Goal: Transaction & Acquisition: Purchase product/service

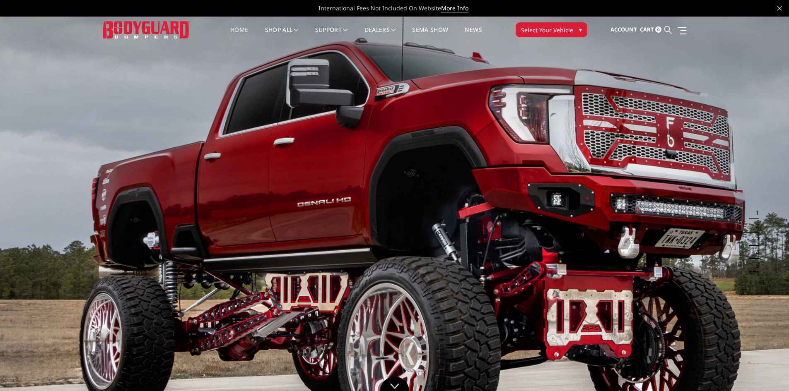
click at [669, 29] on icon at bounding box center [667, 29] width 7 height 7
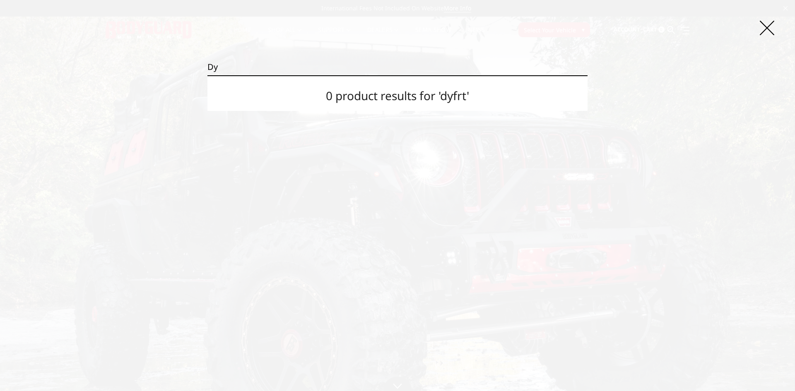
type input "d"
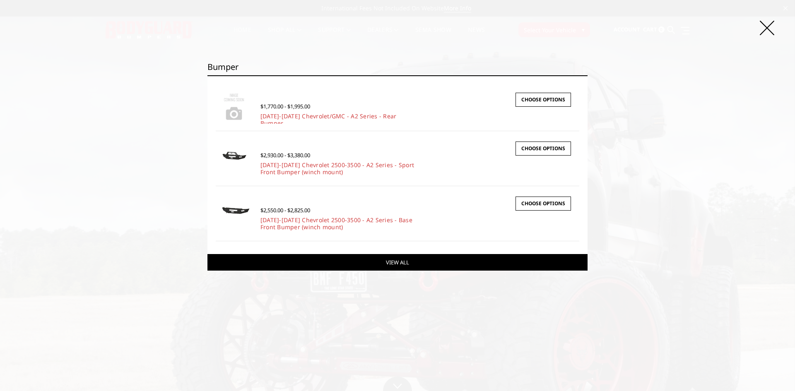
type input "bumper"
click at [402, 263] on link "View All" at bounding box center [397, 262] width 380 height 17
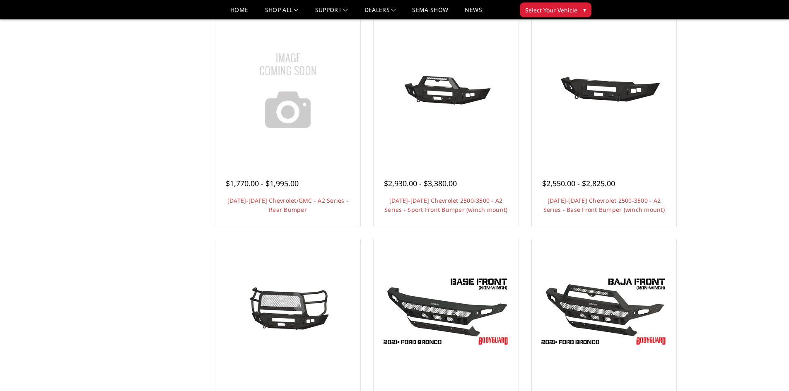
scroll to position [41, 0]
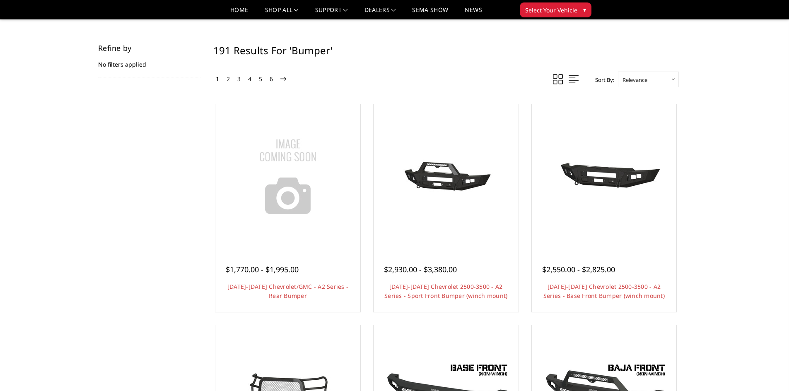
click at [227, 79] on link "2" at bounding box center [227, 79] width 7 height 10
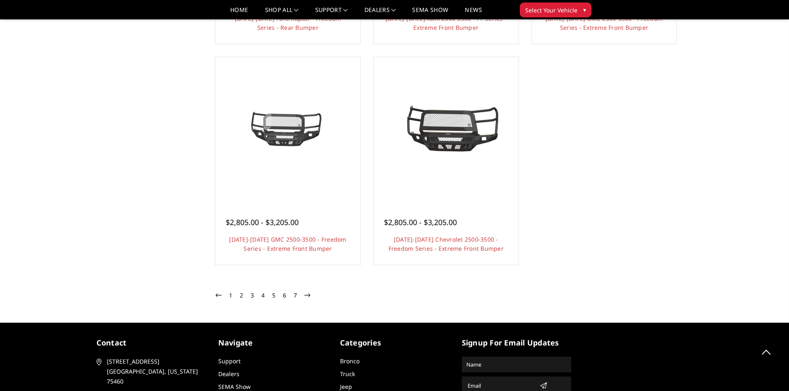
scroll to position [1408, 0]
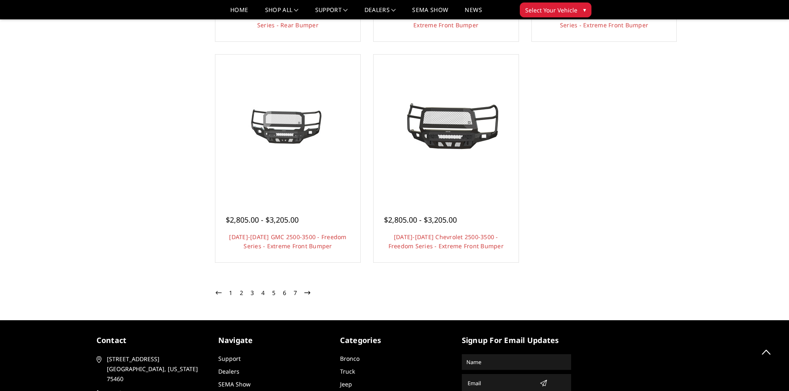
click at [309, 295] on icon at bounding box center [307, 293] width 6 height 6
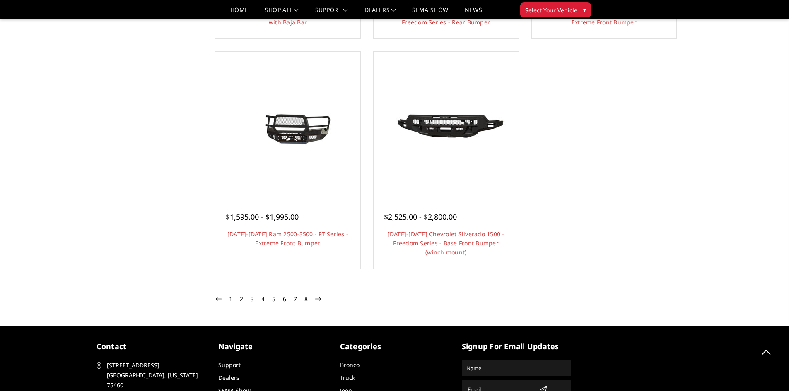
scroll to position [1505, 0]
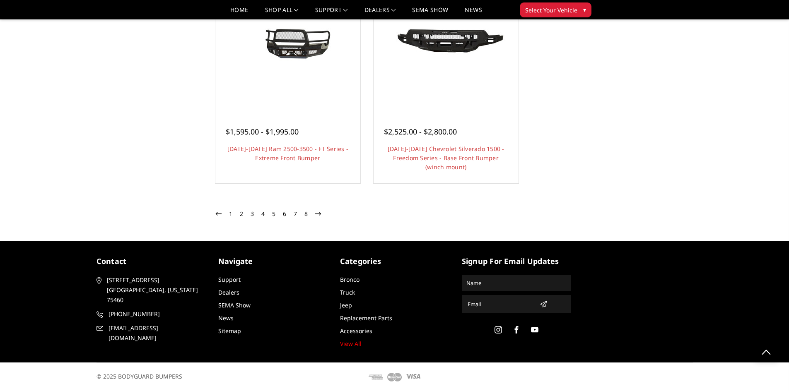
click at [322, 216] on link at bounding box center [318, 214] width 10 height 11
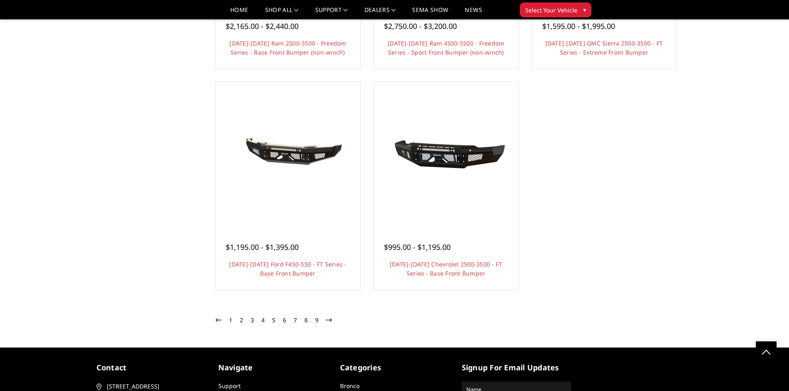
scroll to position [1515, 0]
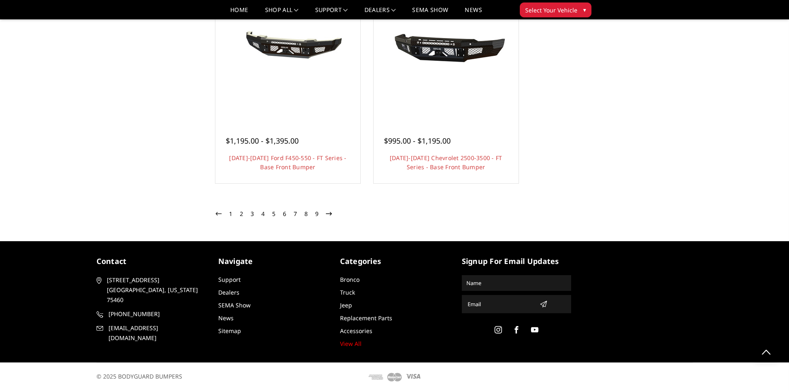
click at [330, 212] on icon at bounding box center [329, 214] width 6 height 6
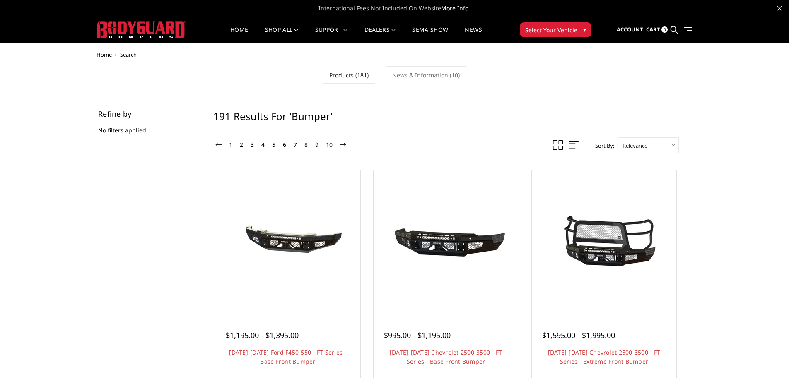
click at [573, 144] on span at bounding box center [574, 145] width 10 height 10
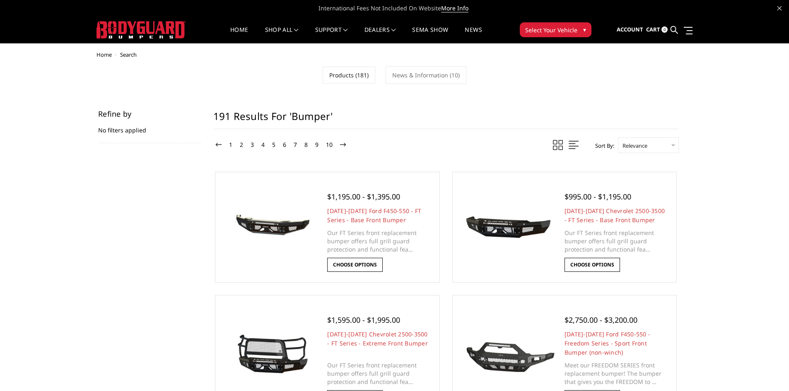
click at [575, 145] on span at bounding box center [574, 145] width 10 height 10
click at [559, 143] on span at bounding box center [558, 145] width 10 height 10
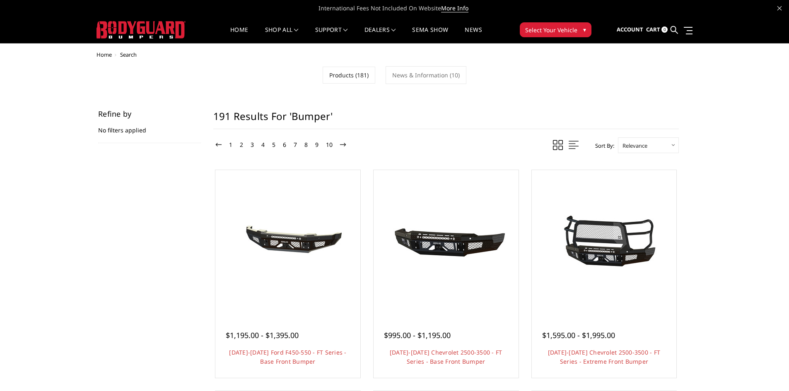
click at [554, 144] on span at bounding box center [558, 145] width 10 height 10
click at [576, 144] on span at bounding box center [574, 145] width 10 height 10
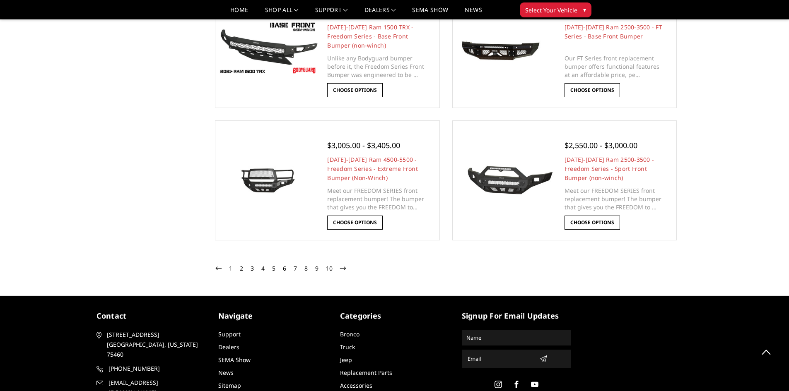
scroll to position [1242, 0]
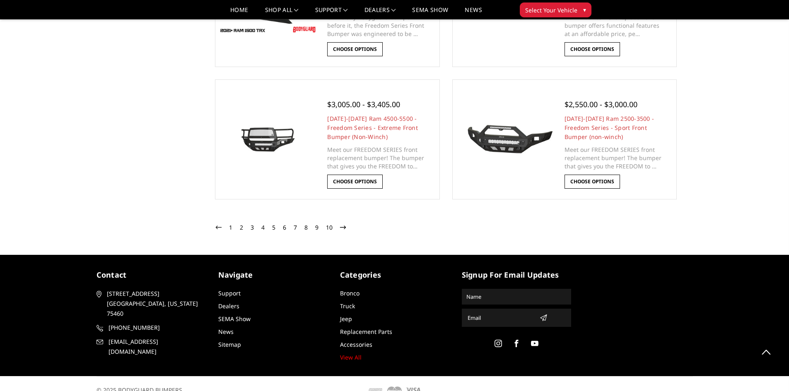
click at [343, 229] on icon at bounding box center [343, 228] width 6 height 6
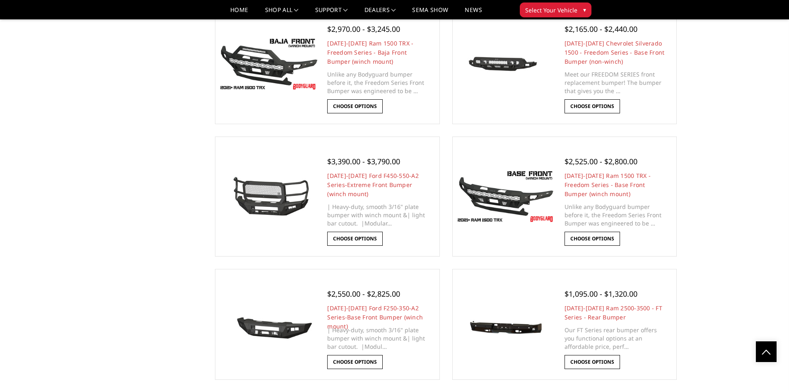
scroll to position [1242, 0]
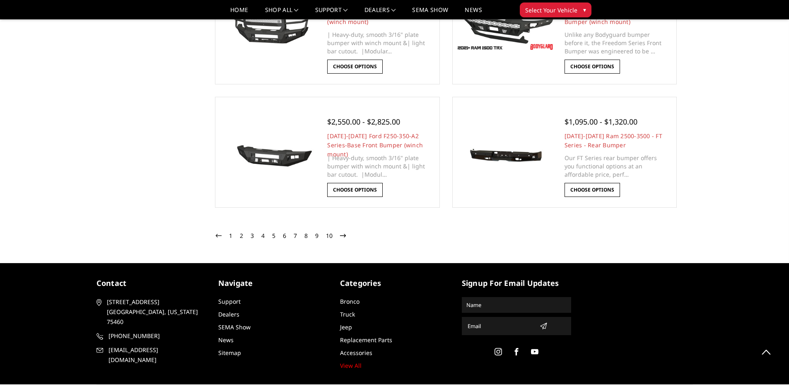
click at [342, 236] on icon at bounding box center [343, 236] width 6 height 6
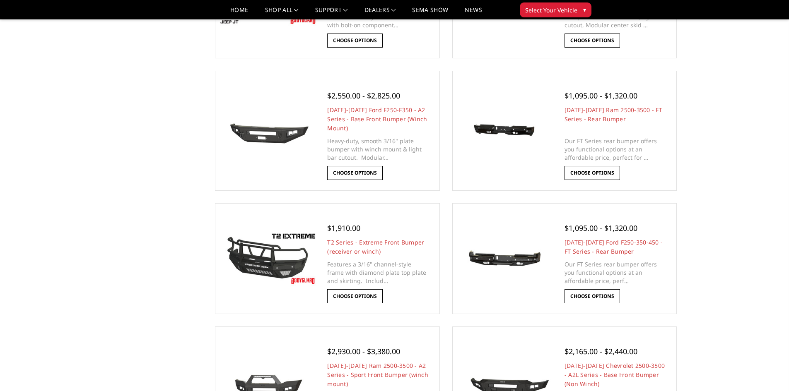
scroll to position [497, 0]
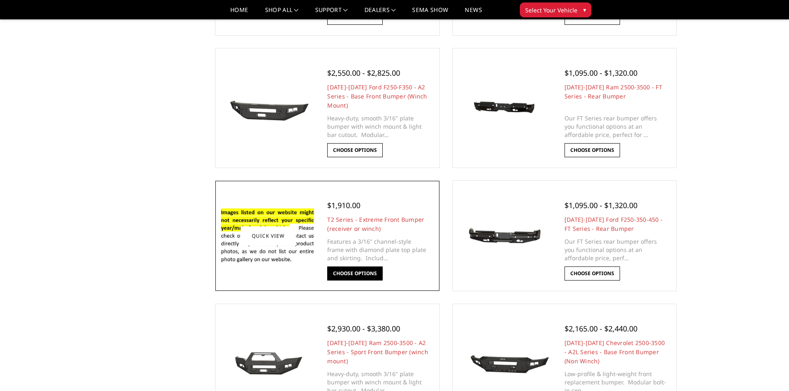
click at [356, 272] on link "Choose Options" at bounding box center [354, 274] width 55 height 14
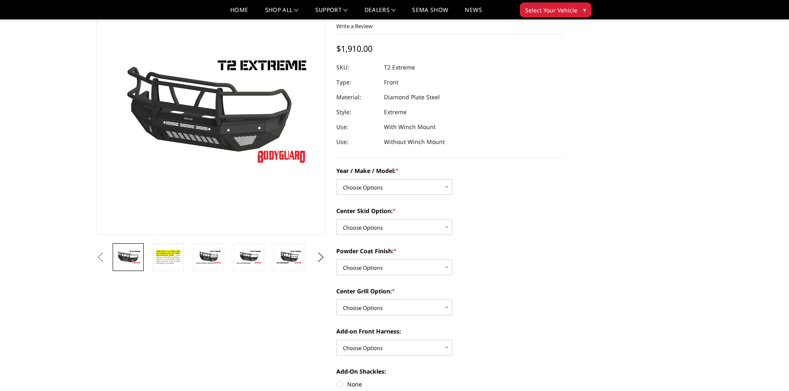
scroll to position [166, 0]
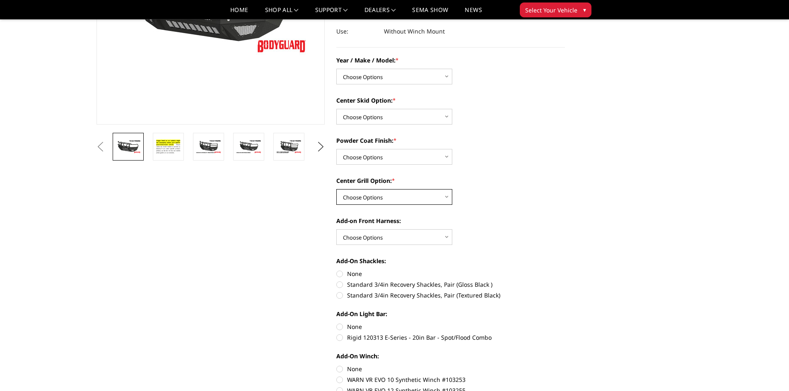
click at [432, 197] on select "Choose Options Add expanded metal in center grill Decline this option" at bounding box center [394, 197] width 116 height 16
select select "1080"
click at [336, 189] on select "Choose Options Add expanded metal in center grill Decline this option" at bounding box center [394, 197] width 116 height 16
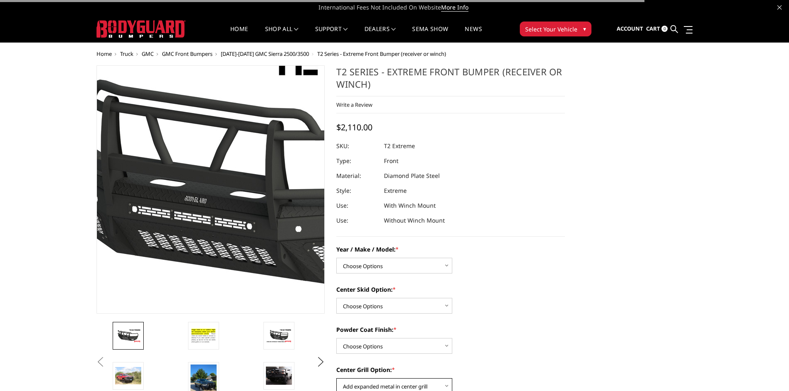
scroll to position [0, 0]
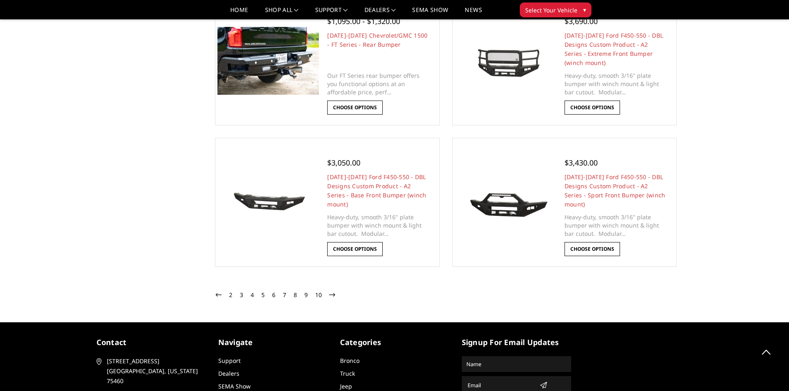
scroll to position [1208, 0]
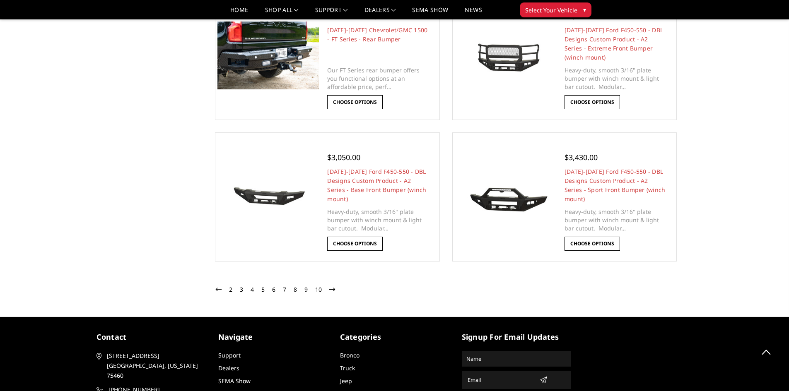
click at [335, 288] on icon at bounding box center [332, 290] width 6 height 6
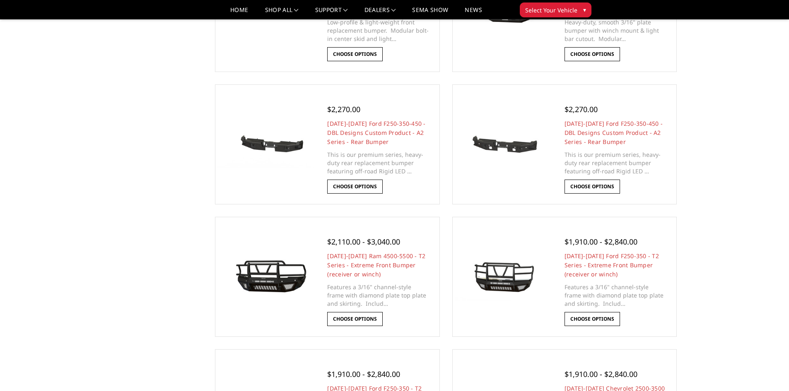
scroll to position [787, 0]
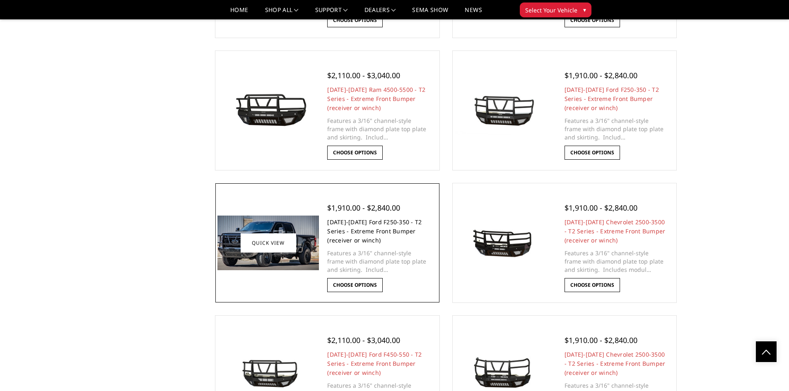
click at [369, 224] on link "2023-2025 Ford F250-350 - T2 Series - Extreme Front Bumper (receiver or winch)" at bounding box center [374, 231] width 94 height 26
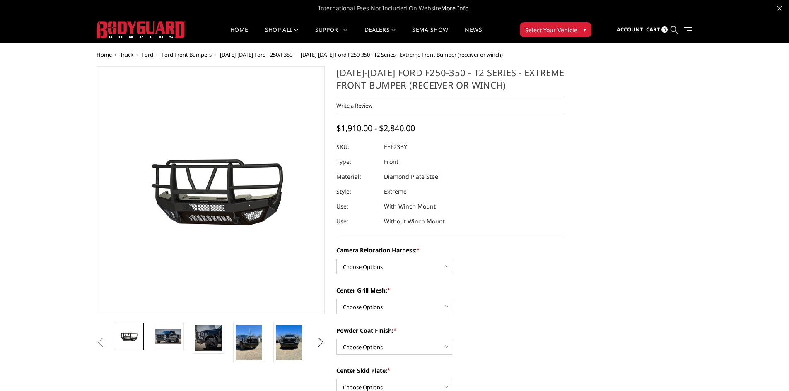
click at [673, 29] on icon at bounding box center [674, 29] width 7 height 7
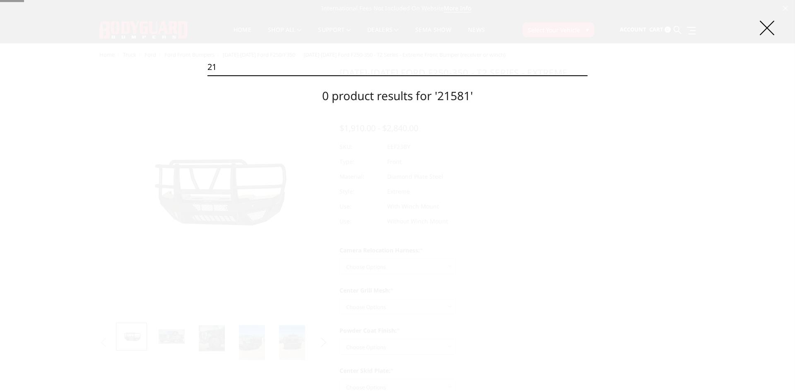
type input "2"
click at [765, 25] on icon at bounding box center [767, 28] width 14 height 14
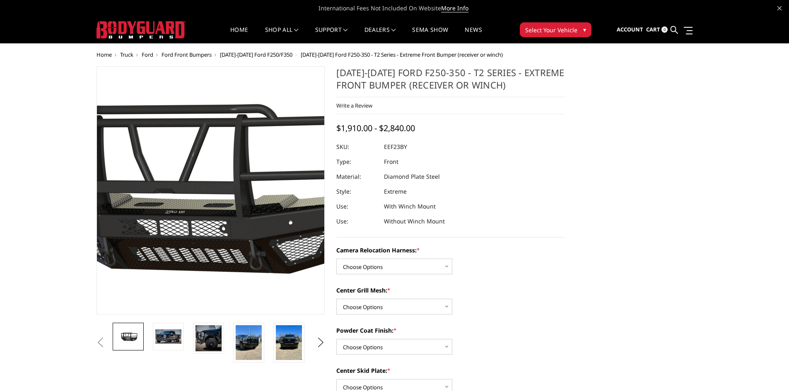
click at [226, 225] on img at bounding box center [191, 184] width 530 height 296
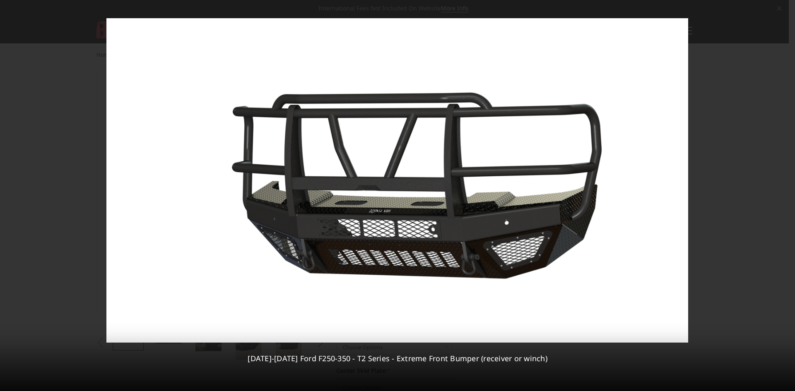
click at [446, 199] on img at bounding box center [397, 180] width 582 height 325
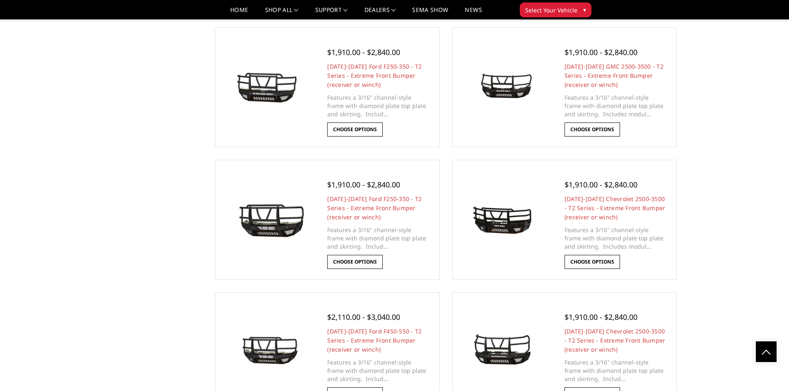
scroll to position [953, 0]
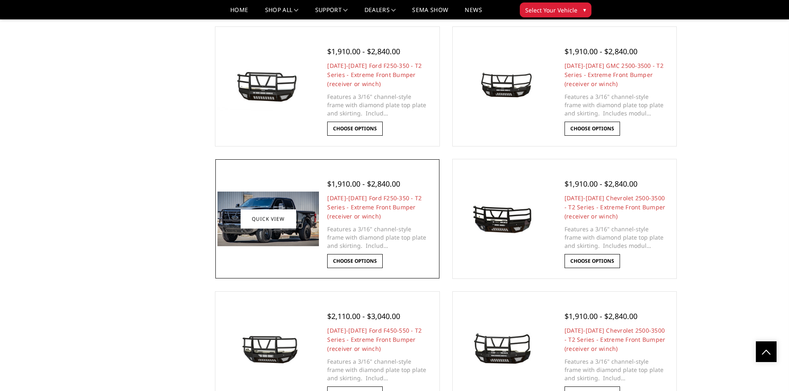
click at [359, 183] on span "$1,910.00 - $2,840.00" at bounding box center [363, 184] width 73 height 10
click at [362, 203] on h4 "[DATE]-[DATE] Ford F250-350 - T2 Series - Extreme Front Bumper (receiver or win…" at bounding box center [377, 207] width 101 height 27
click at [363, 197] on link "[DATE]-[DATE] Ford F250-350 - T2 Series - Extreme Front Bumper (receiver or win…" at bounding box center [374, 207] width 94 height 26
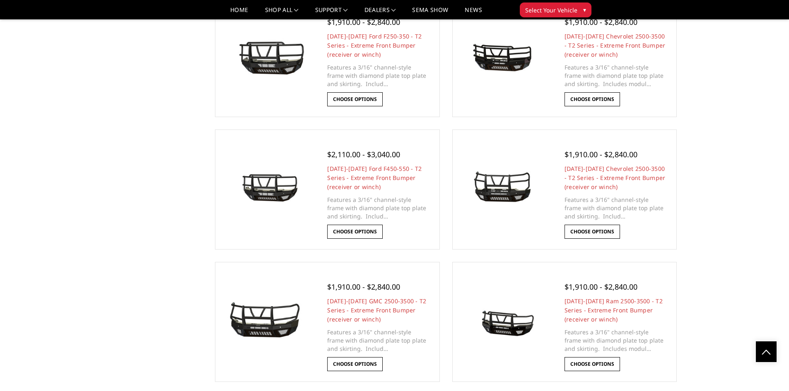
scroll to position [1160, 0]
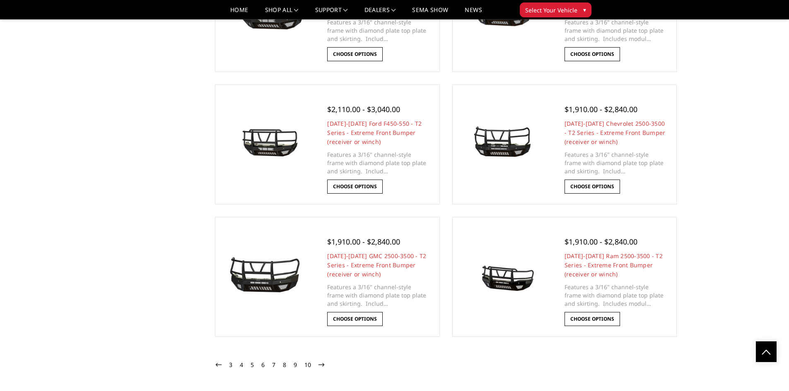
click at [324, 364] on link at bounding box center [321, 365] width 10 height 11
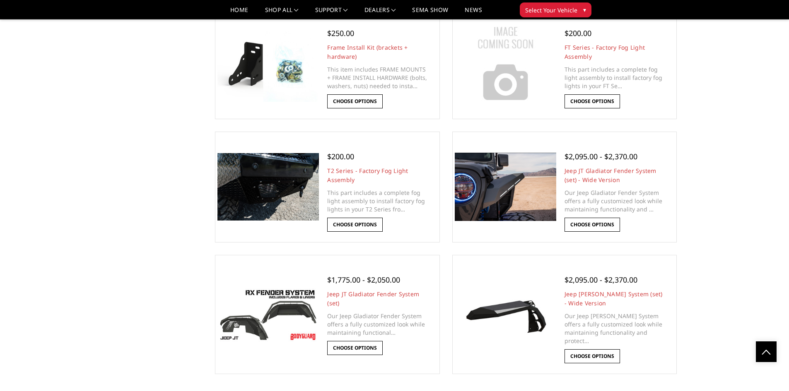
scroll to position [1035, 0]
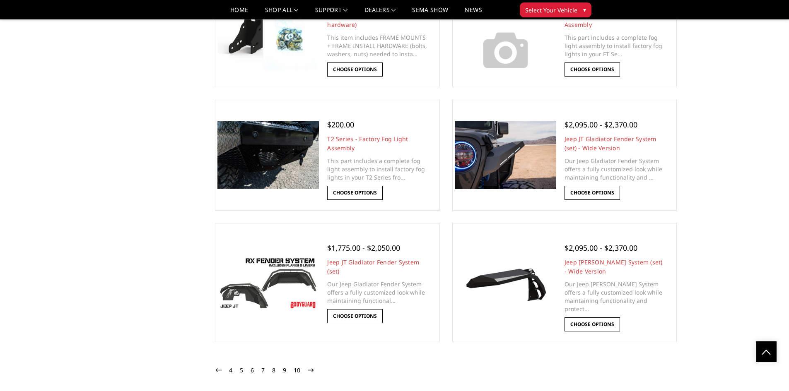
click at [311, 369] on icon at bounding box center [311, 371] width 6 height 6
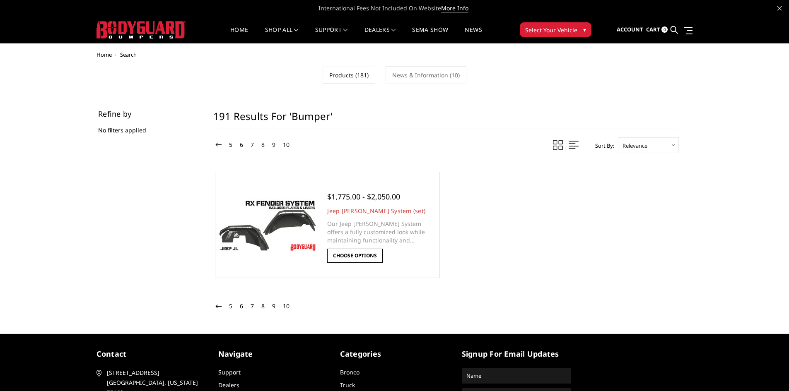
click at [219, 306] on icon at bounding box center [219, 307] width 6 height 6
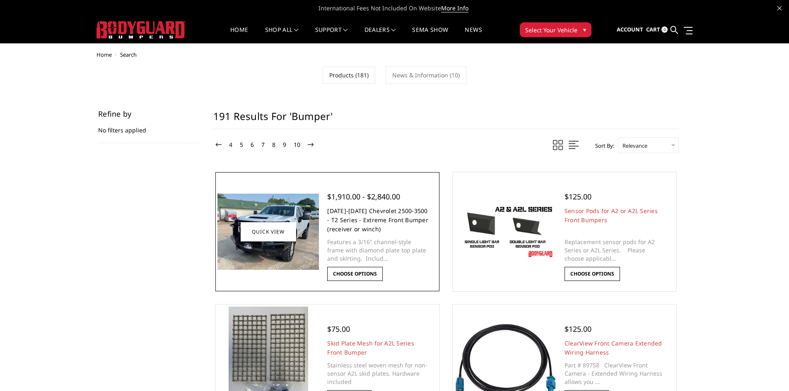
click at [365, 208] on link "2024-2025 Chevrolet 2500-3500 - T2 Series - Extreme Front Bumper (receiver or w…" at bounding box center [377, 220] width 101 height 26
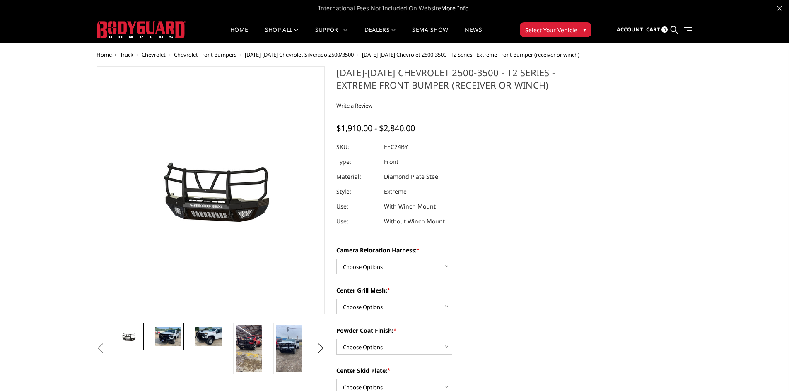
click at [163, 334] on img at bounding box center [168, 336] width 26 height 19
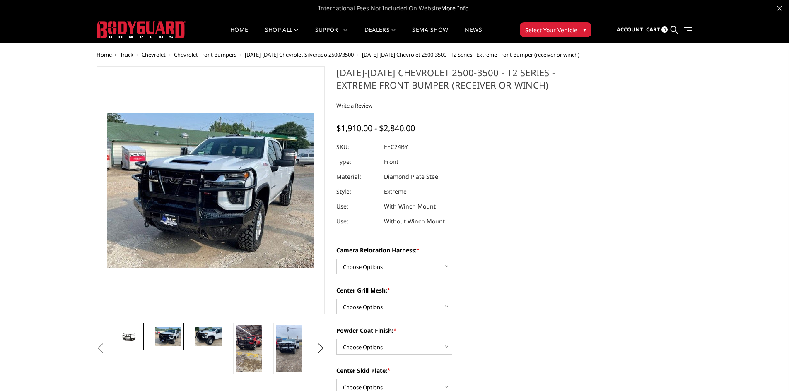
click at [136, 333] on img at bounding box center [128, 337] width 26 height 12
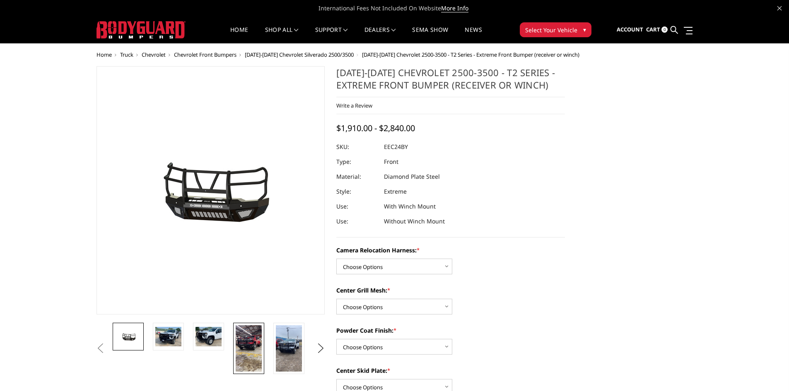
drag, startPoint x: 251, startPoint y: 350, endPoint x: 248, endPoint y: 339, distance: 12.1
click at [251, 350] on img at bounding box center [249, 349] width 26 height 46
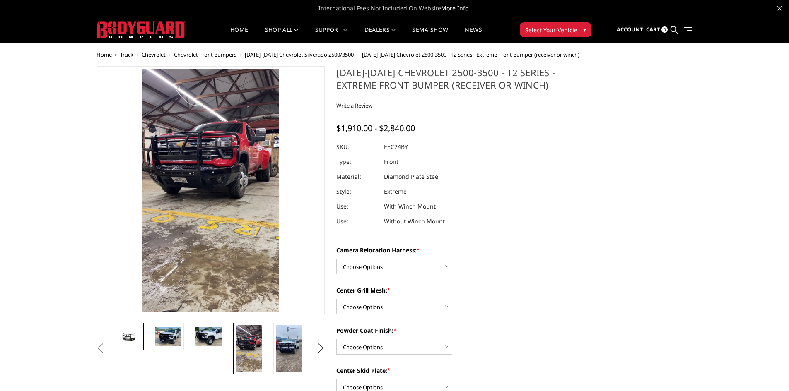
click at [121, 335] on img at bounding box center [128, 337] width 26 height 12
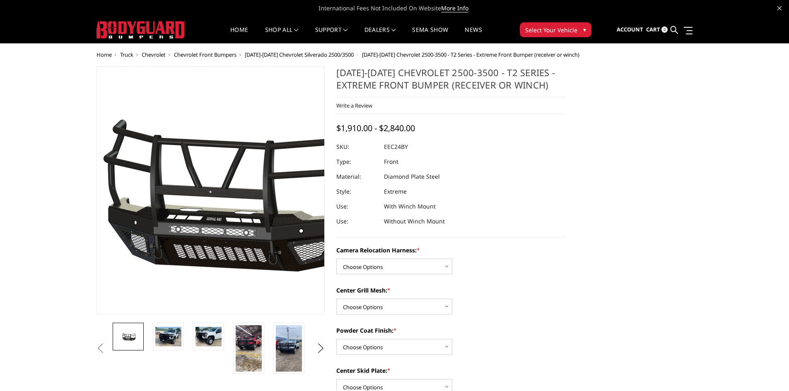
click at [202, 217] on img at bounding box center [223, 191] width 530 height 248
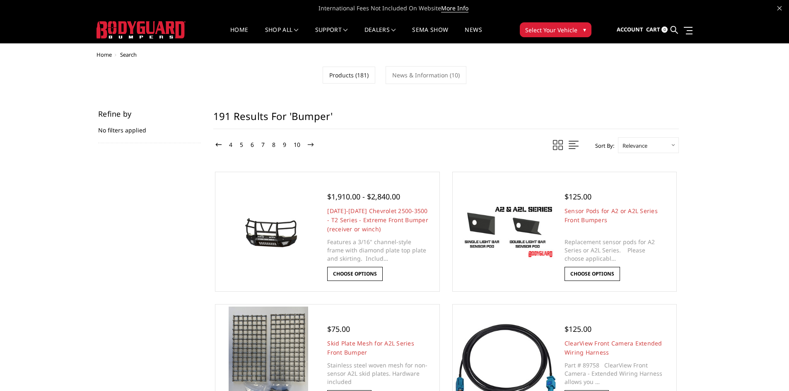
click at [218, 145] on icon at bounding box center [219, 145] width 6 height 6
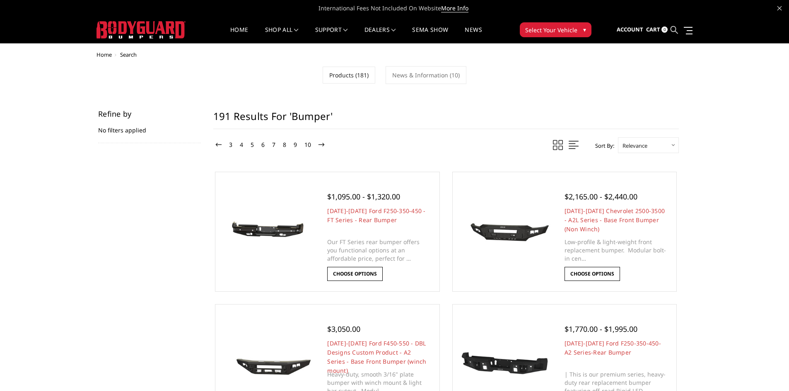
click at [676, 31] on icon at bounding box center [674, 29] width 7 height 7
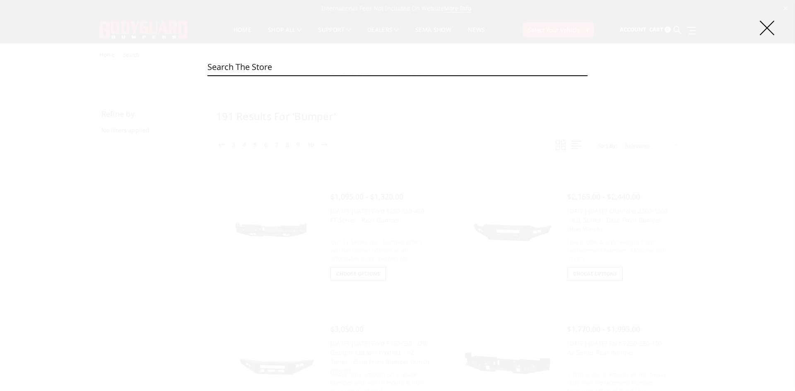
click at [244, 67] on input "Search" at bounding box center [397, 67] width 380 height 17
type input "1"
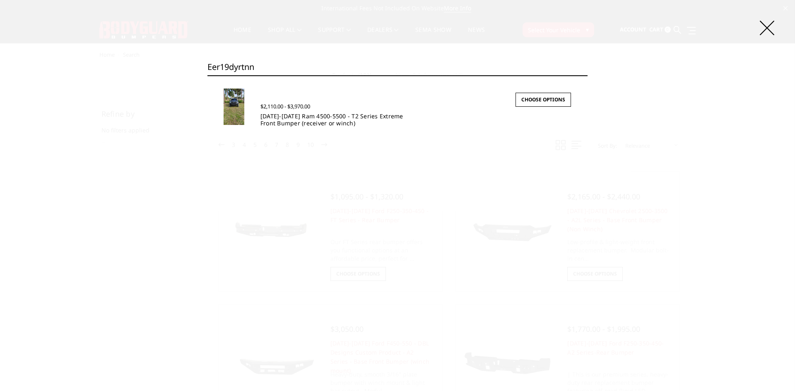
type input "eer19dyrtnn"
click at [289, 115] on link "[DATE]-[DATE] Ram 4500-5500 - T2 Series Extreme Front Bumper (receiver or winch)" at bounding box center [331, 119] width 143 height 15
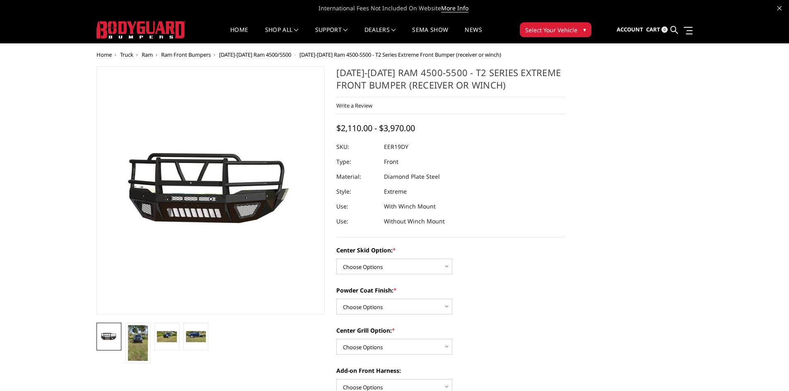
click at [191, 188] on img at bounding box center [236, 191] width 530 height 290
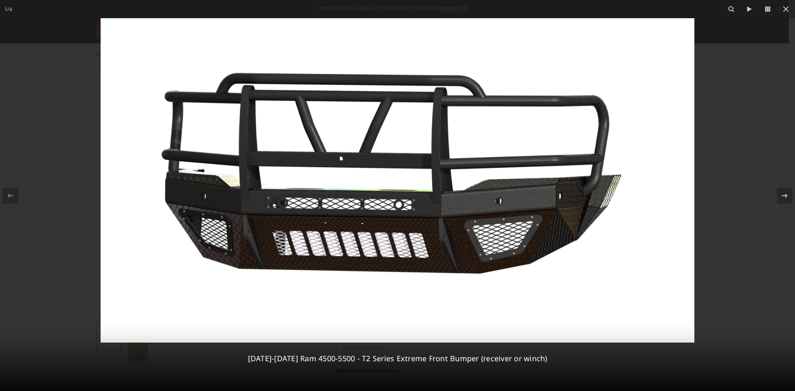
click at [788, 137] on div at bounding box center [397, 195] width 795 height 391
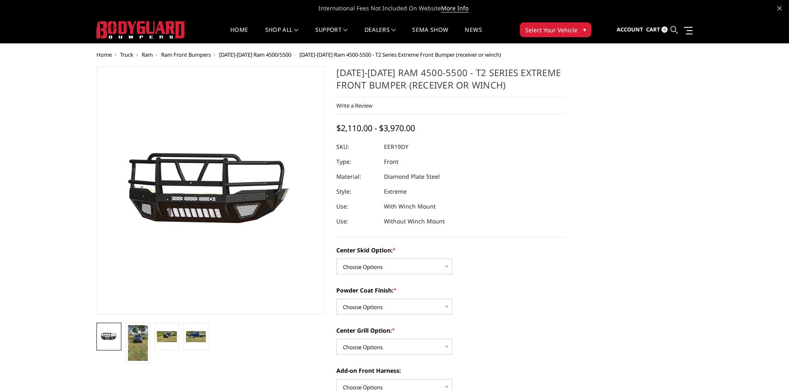
click at [678, 29] on icon at bounding box center [674, 29] width 7 height 7
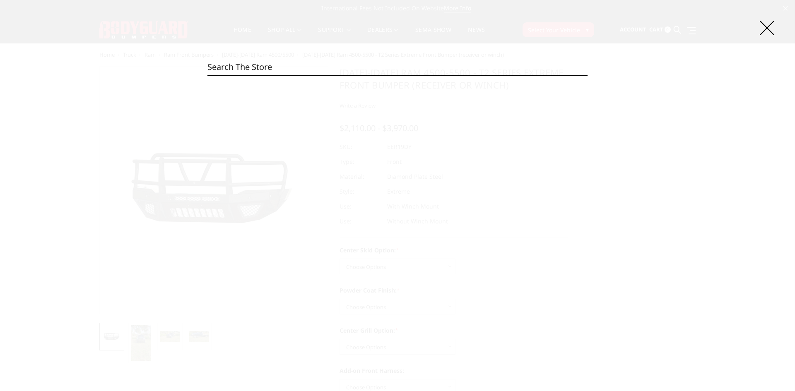
click at [227, 66] on input "Search" at bounding box center [397, 67] width 380 height 17
type input "eer19dyfrt"
click at [764, 28] on icon at bounding box center [767, 28] width 14 height 14
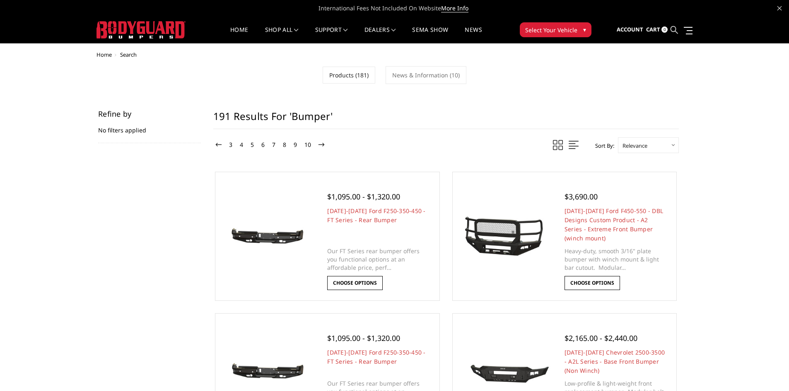
click at [675, 29] on icon at bounding box center [674, 29] width 7 height 7
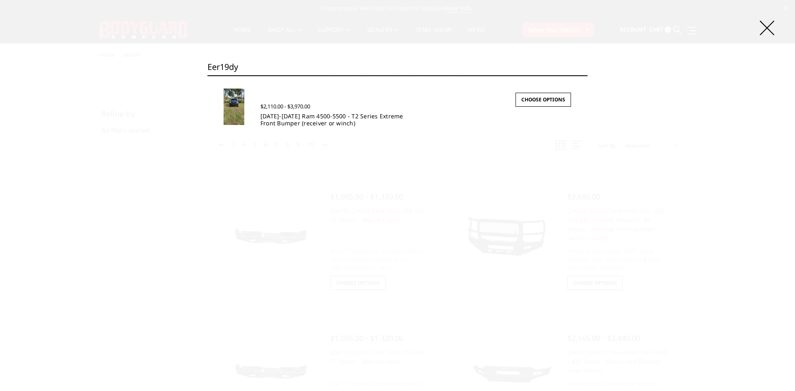
type input "eer19dy"
click at [285, 119] on link "[DATE]-[DATE] Ram 4500-5500 - T2 Series Extreme Front Bumper (receiver or winch)" at bounding box center [331, 119] width 143 height 15
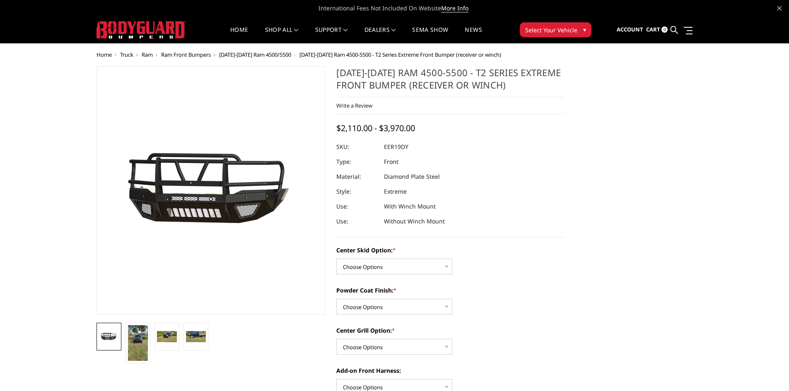
click at [198, 183] on img at bounding box center [227, 192] width 530 height 290
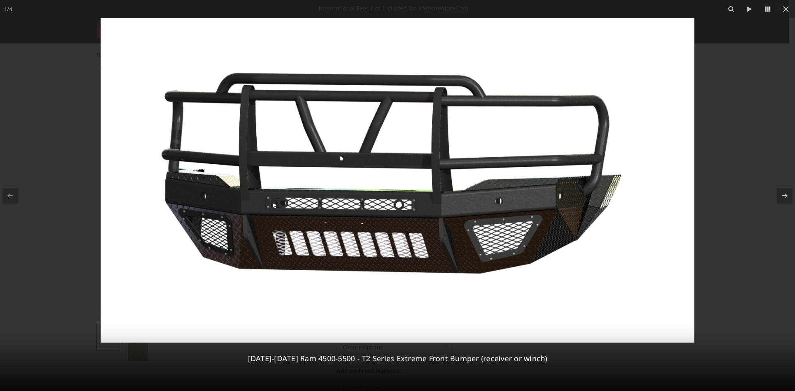
click at [84, 206] on div at bounding box center [397, 195] width 795 height 391
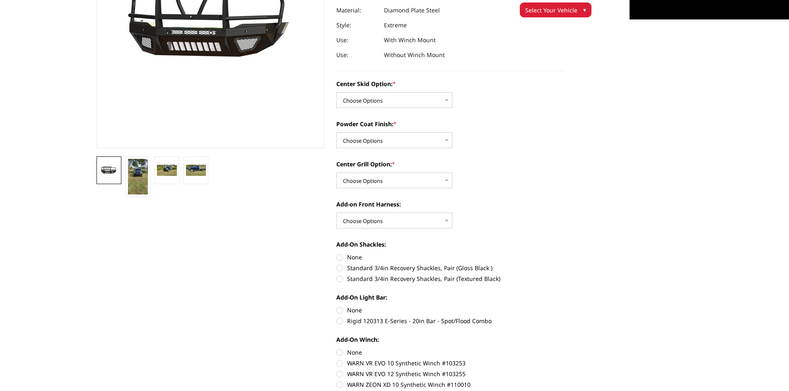
scroll to position [124, 0]
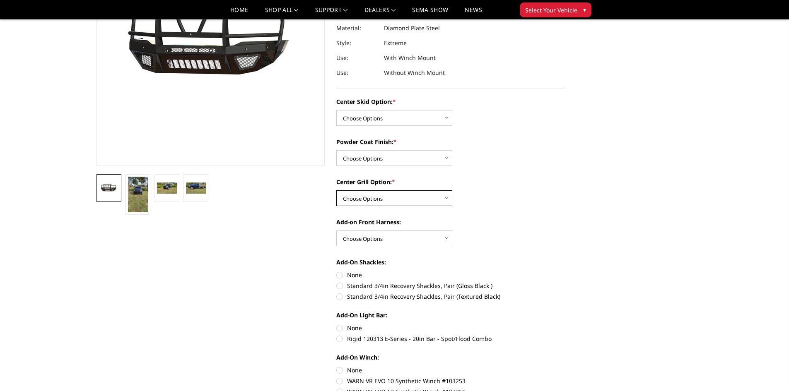
click at [447, 196] on select "Choose Options Add expanded metal in center grill Decline this option" at bounding box center [394, 199] width 116 height 16
select select "1080"
click at [336, 191] on select "Choose Options Add expanded metal in center grill Decline this option" at bounding box center [394, 199] width 116 height 16
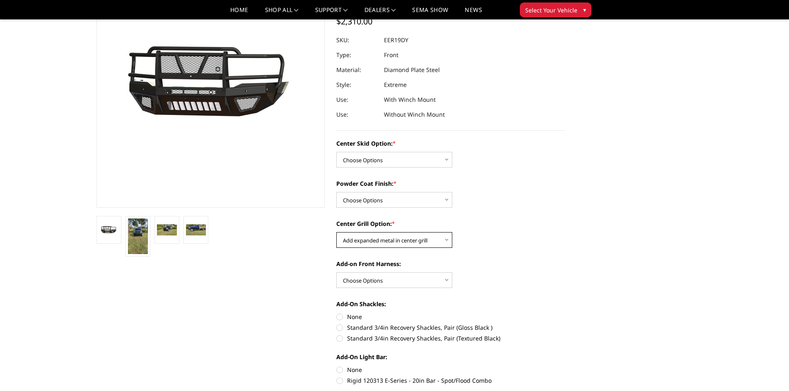
scroll to position [83, 0]
click at [435, 242] on select "Choose Options Add expanded metal in center grill Decline this option" at bounding box center [394, 240] width 116 height 16
select select
click at [336, 232] on select "Choose Options Add expanded metal in center grill Decline this option" at bounding box center [394, 240] width 116 height 16
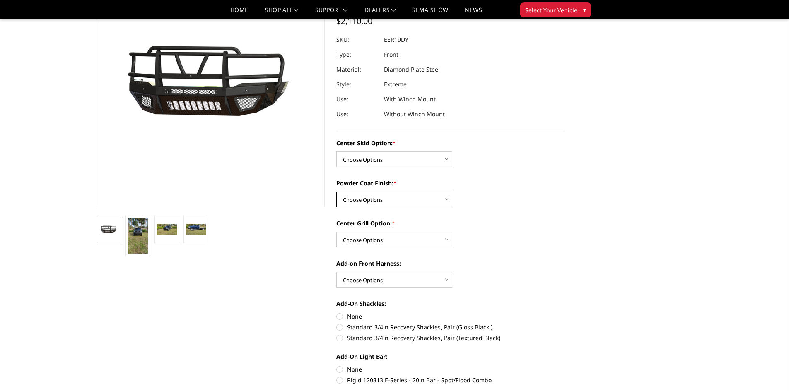
click at [424, 203] on select "Choose Options Bare metal Gloss Black Powder Coat Texture Black Powder Coat" at bounding box center [394, 200] width 116 height 16
select select "667"
click at [336, 192] on select "Choose Options Bare metal Gloss Black Powder Coat Texture Black Powder Coat" at bounding box center [394, 200] width 116 height 16
click at [428, 162] on select "Choose Options Standard center skid plate (included) Receiver tube Winch mount …" at bounding box center [394, 160] width 116 height 16
click at [336, 152] on select "Choose Options Standard center skid plate (included) Receiver tube Winch mount …" at bounding box center [394, 160] width 116 height 16
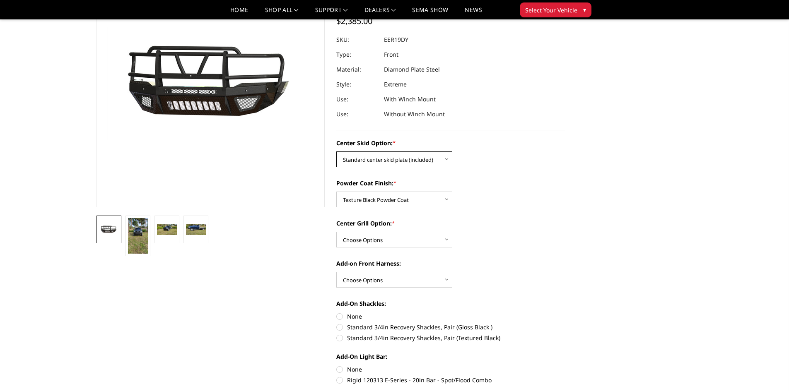
click at [419, 162] on select "Choose Options Standard center skid plate (included) Receiver tube Winch mount …" at bounding box center [394, 160] width 116 height 16
click at [336, 152] on select "Choose Options Standard center skid plate (included) Receiver tube Winch mount …" at bounding box center [394, 160] width 116 height 16
click at [390, 158] on select "Choose Options Standard center skid plate (included) Receiver tube Winch mount …" at bounding box center [394, 160] width 116 height 16
click at [336, 152] on select "Choose Options Standard center skid plate (included) Receiver tube Winch mount …" at bounding box center [394, 160] width 116 height 16
click at [414, 160] on select "Choose Options Standard center skid plate (included) Receiver tube Winch mount …" at bounding box center [394, 160] width 116 height 16
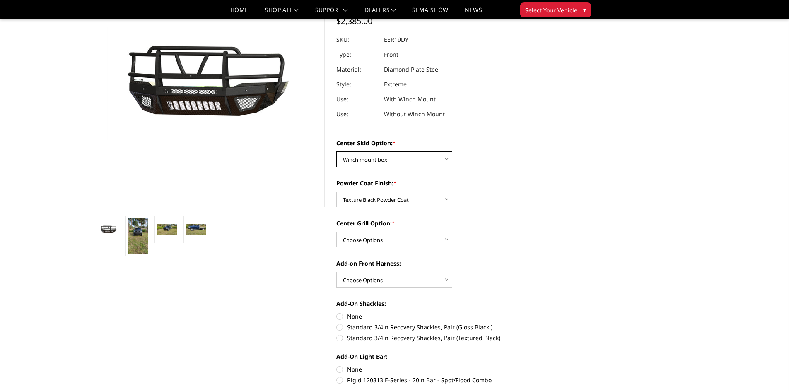
click at [336, 152] on select "Choose Options Standard center skid plate (included) Receiver tube Winch mount …" at bounding box center [394, 160] width 116 height 16
click at [398, 160] on select "Choose Options Standard center skid plate (included) Receiver tube Winch mount …" at bounding box center [394, 160] width 116 height 16
click at [336, 152] on select "Choose Options Standard center skid plate (included) Receiver tube Winch mount …" at bounding box center [394, 160] width 116 height 16
click at [392, 157] on select "Choose Options Standard center skid plate (included) Receiver tube Winch mount …" at bounding box center [394, 160] width 116 height 16
select select "624"
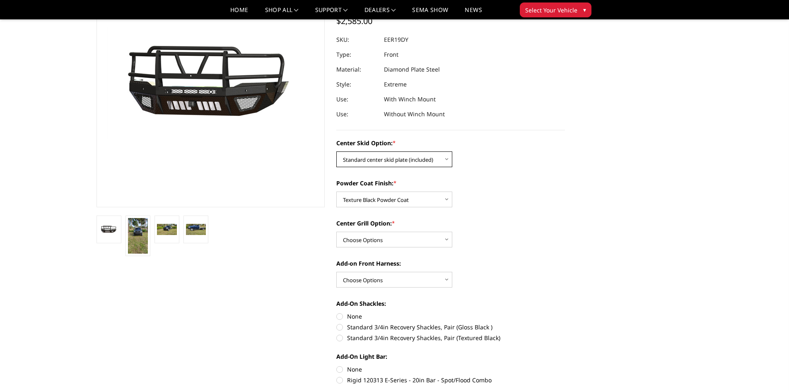
click at [336, 152] on select "Choose Options Standard center skid plate (included) Receiver tube Winch mount …" at bounding box center [394, 160] width 116 height 16
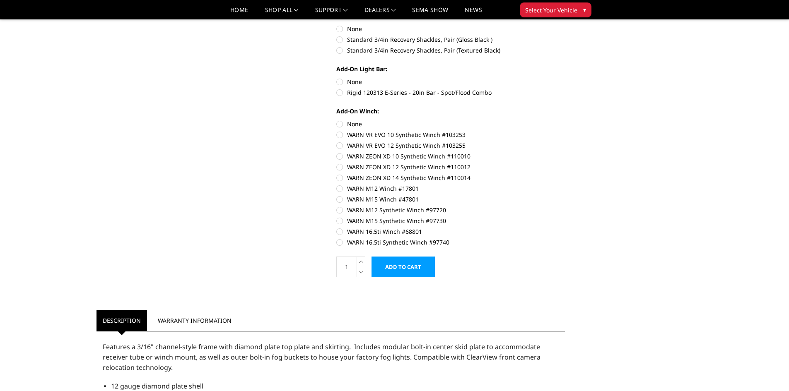
scroll to position [207, 0]
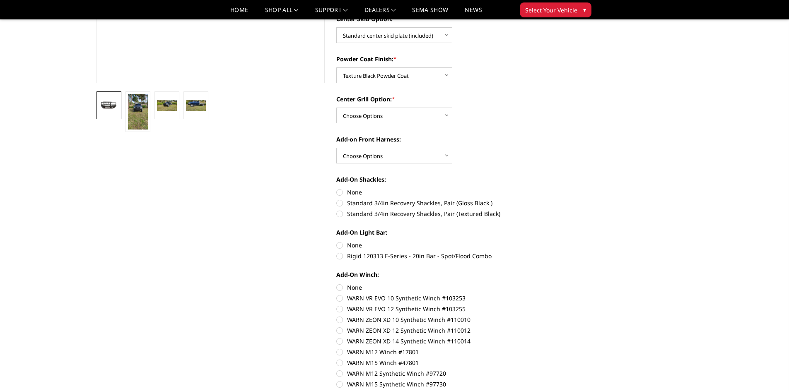
click at [338, 256] on label "Rigid 120313 E-Series - 20in Bar - Spot/Flood Combo" at bounding box center [450, 256] width 229 height 9
click at [565, 241] on input "Rigid 120313 E-Series - 20in Bar - Spot/Flood Combo" at bounding box center [565, 241] width 0 height 0
radio input "true"
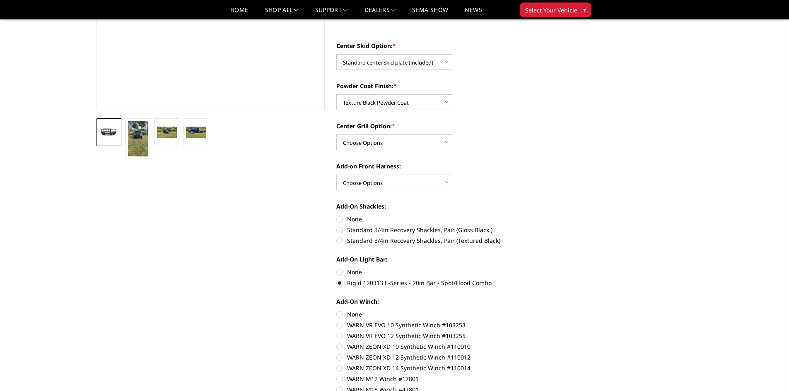
scroll to position [166, 0]
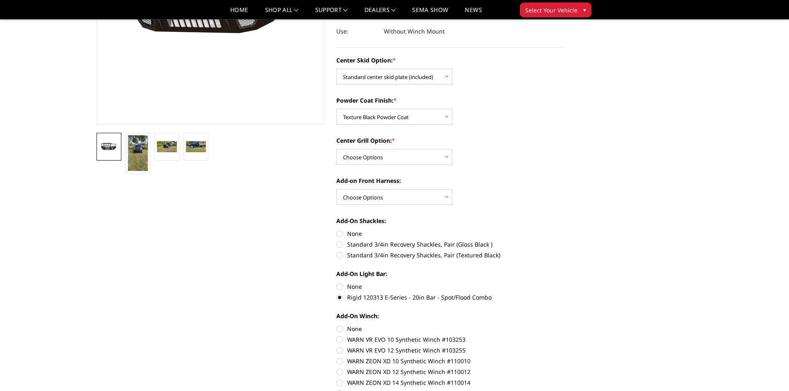
click at [336, 286] on label "None" at bounding box center [450, 286] width 229 height 9
click at [336, 283] on input "None" at bounding box center [336, 282] width 0 height 0
radio input "true"
click at [338, 297] on label "Rigid 120313 E-Series - 20in Bar - Spot/Flood Combo" at bounding box center [450, 297] width 229 height 9
click at [565, 283] on input "Rigid 120313 E-Series - 20in Bar - Spot/Flood Combo" at bounding box center [565, 282] width 0 height 0
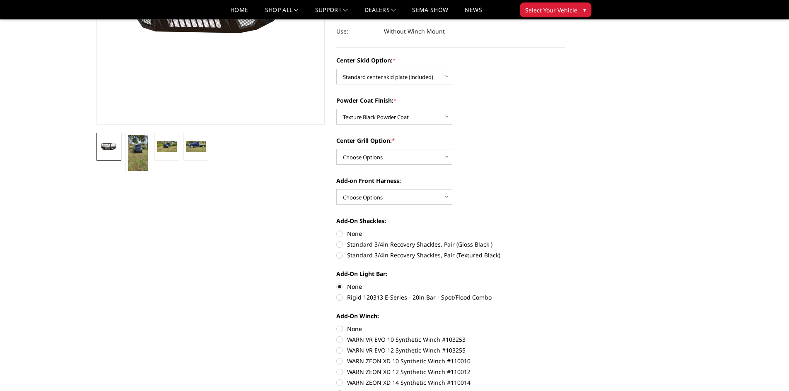
radio input "true"
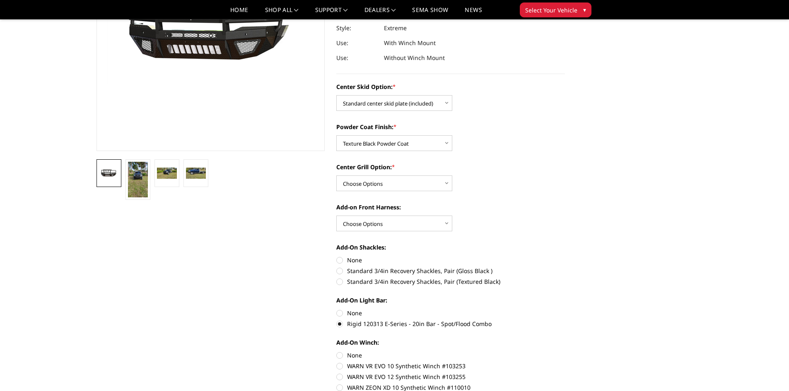
scroll to position [207, 0]
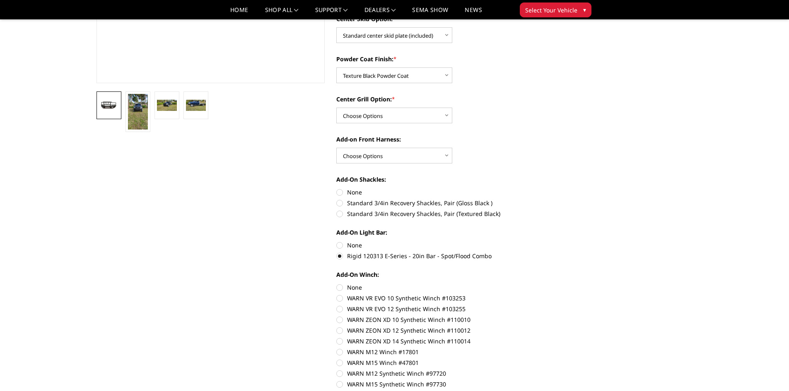
click at [342, 246] on label "None" at bounding box center [450, 245] width 229 height 9
click at [337, 241] on input "None" at bounding box center [336, 241] width 0 height 0
radio input "true"
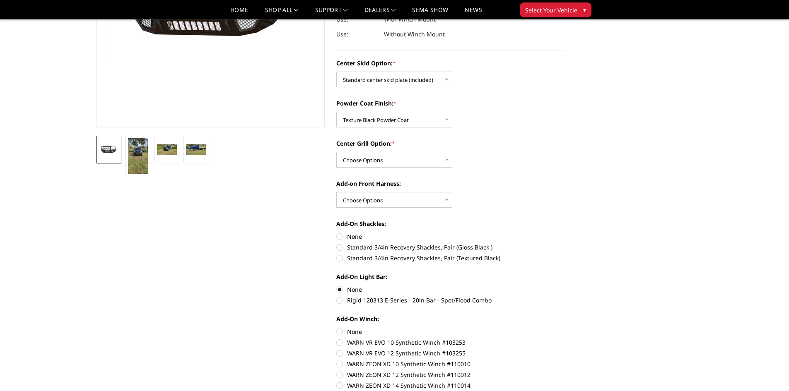
scroll to position [166, 0]
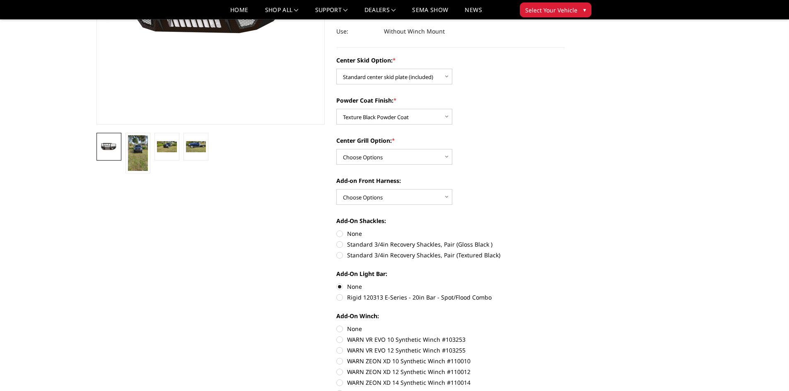
click at [340, 244] on label "Standard 3/4in Recovery Shackles, Pair (Gloss Black )" at bounding box center [450, 244] width 229 height 9
click at [565, 230] on input "Standard 3/4in Recovery Shackles, Pair (Gloss Black )" at bounding box center [565, 229] width 0 height 0
radio input "true"
click at [338, 232] on label "None" at bounding box center [450, 233] width 229 height 9
click at [337, 230] on input "None" at bounding box center [336, 229] width 0 height 0
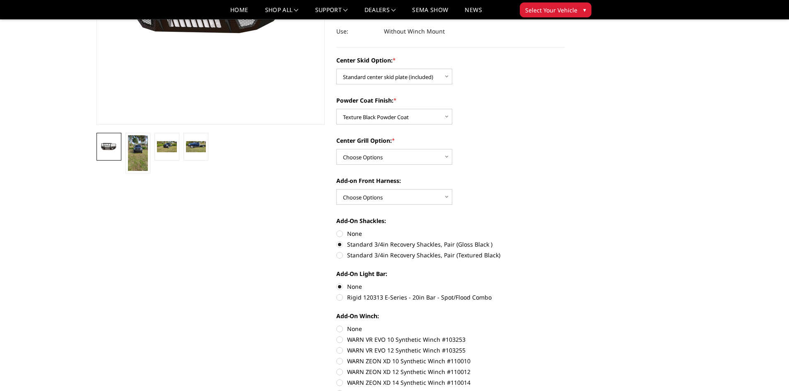
radio input "true"
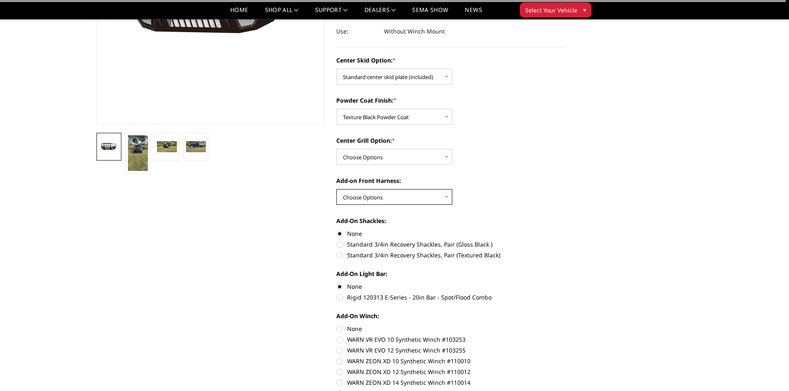
click at [435, 200] on select "Choose Options WITH front camera harness WITHOUT front camera harness" at bounding box center [394, 197] width 116 height 16
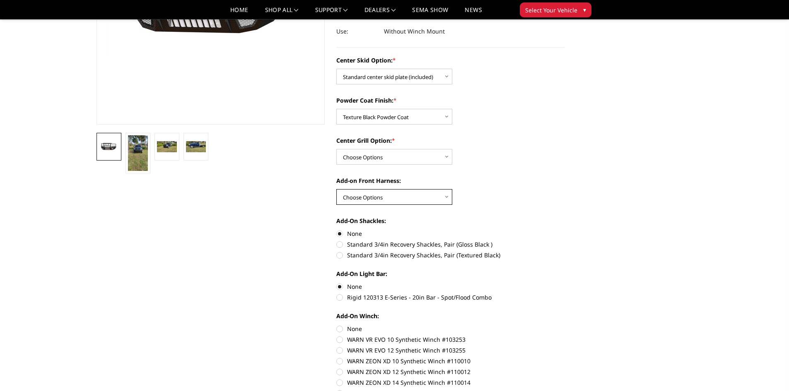
select select "1695"
click at [336, 189] on select "Choose Options WITH front camera harness WITHOUT front camera harness" at bounding box center [394, 197] width 116 height 16
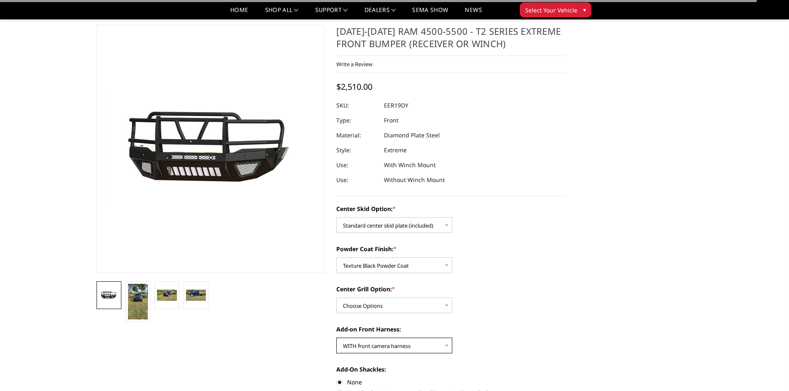
scroll to position [41, 0]
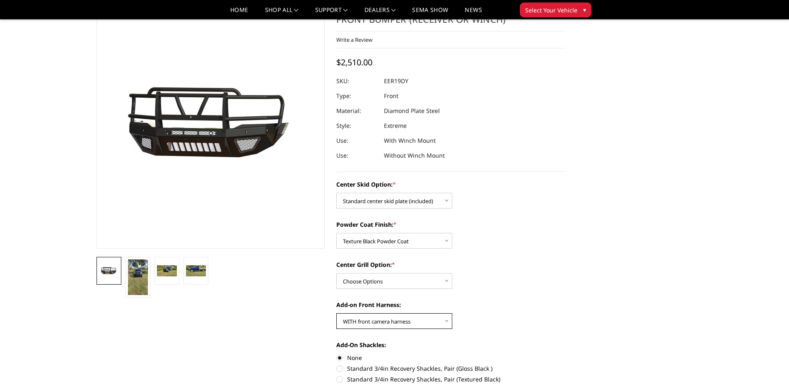
click at [434, 317] on select "Choose Options WITH front camera harness WITHOUT front camera harness" at bounding box center [394, 322] width 116 height 16
select select
click at [336, 314] on select "Choose Options WITH front camera harness WITHOUT front camera harness" at bounding box center [394, 322] width 116 height 16
